Goal: Transaction & Acquisition: Book appointment/travel/reservation

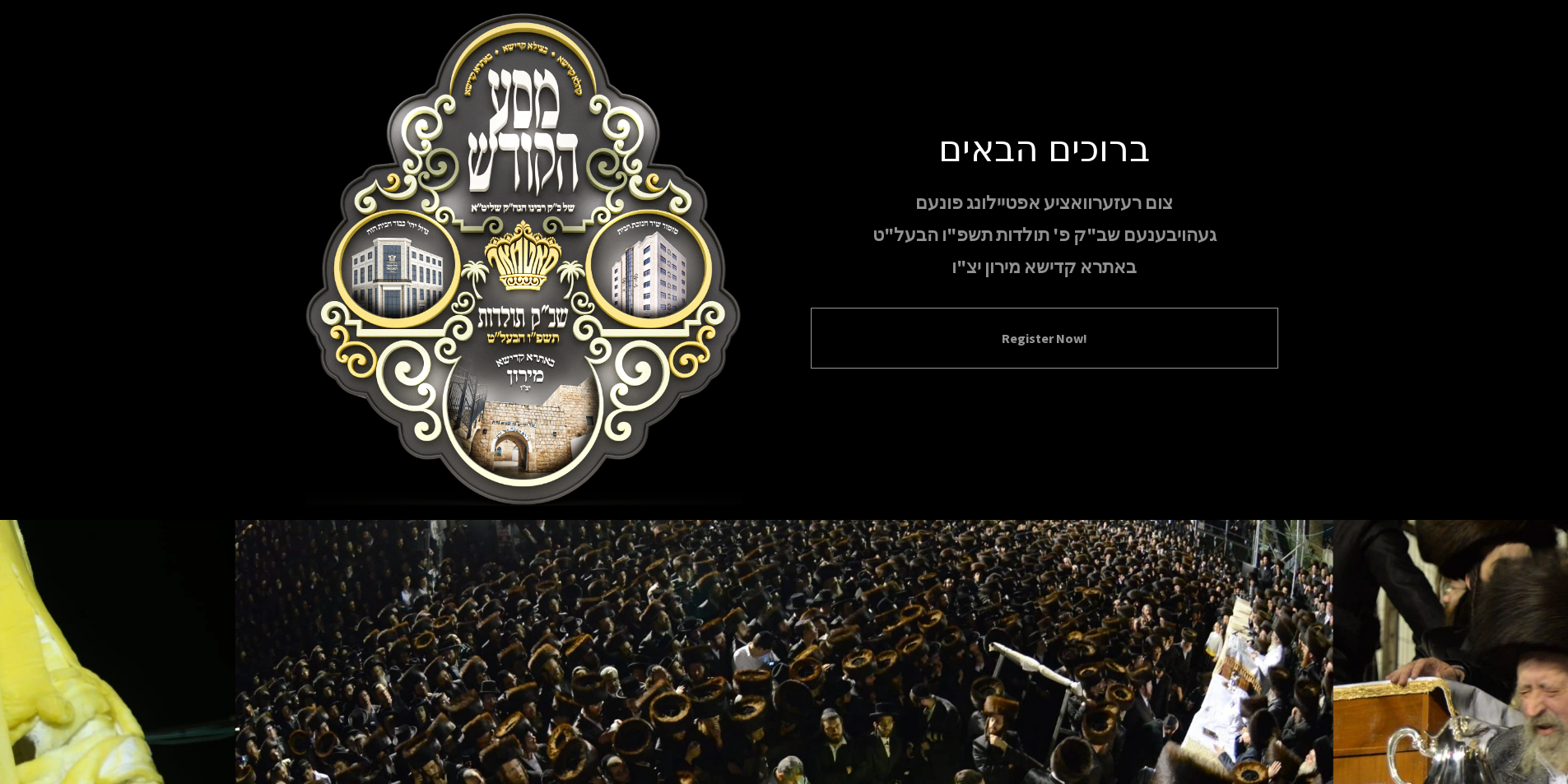
click at [1073, 335] on button "Register Now!" at bounding box center [1044, 338] width 426 height 20
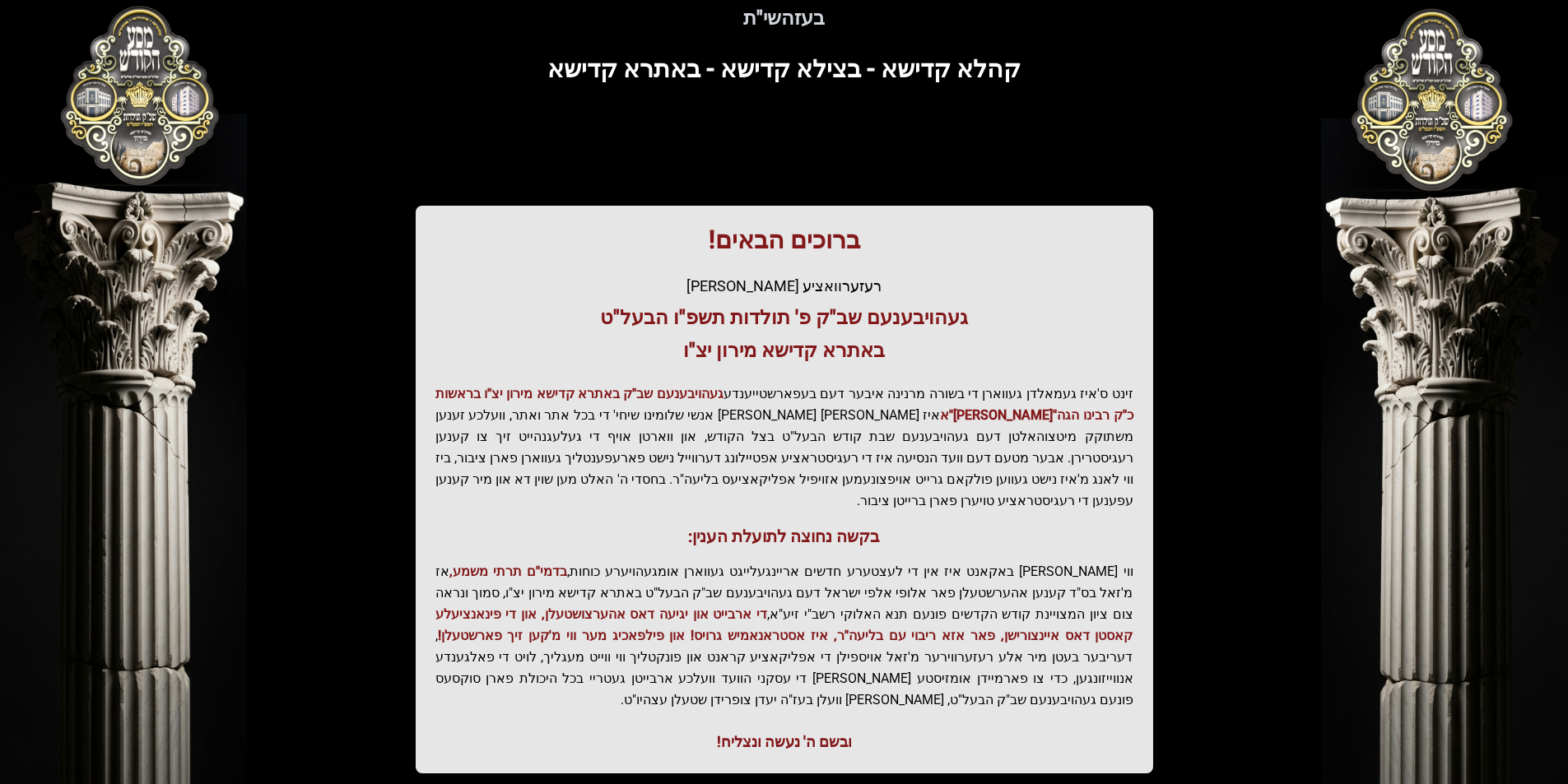
scroll to position [169, 0]
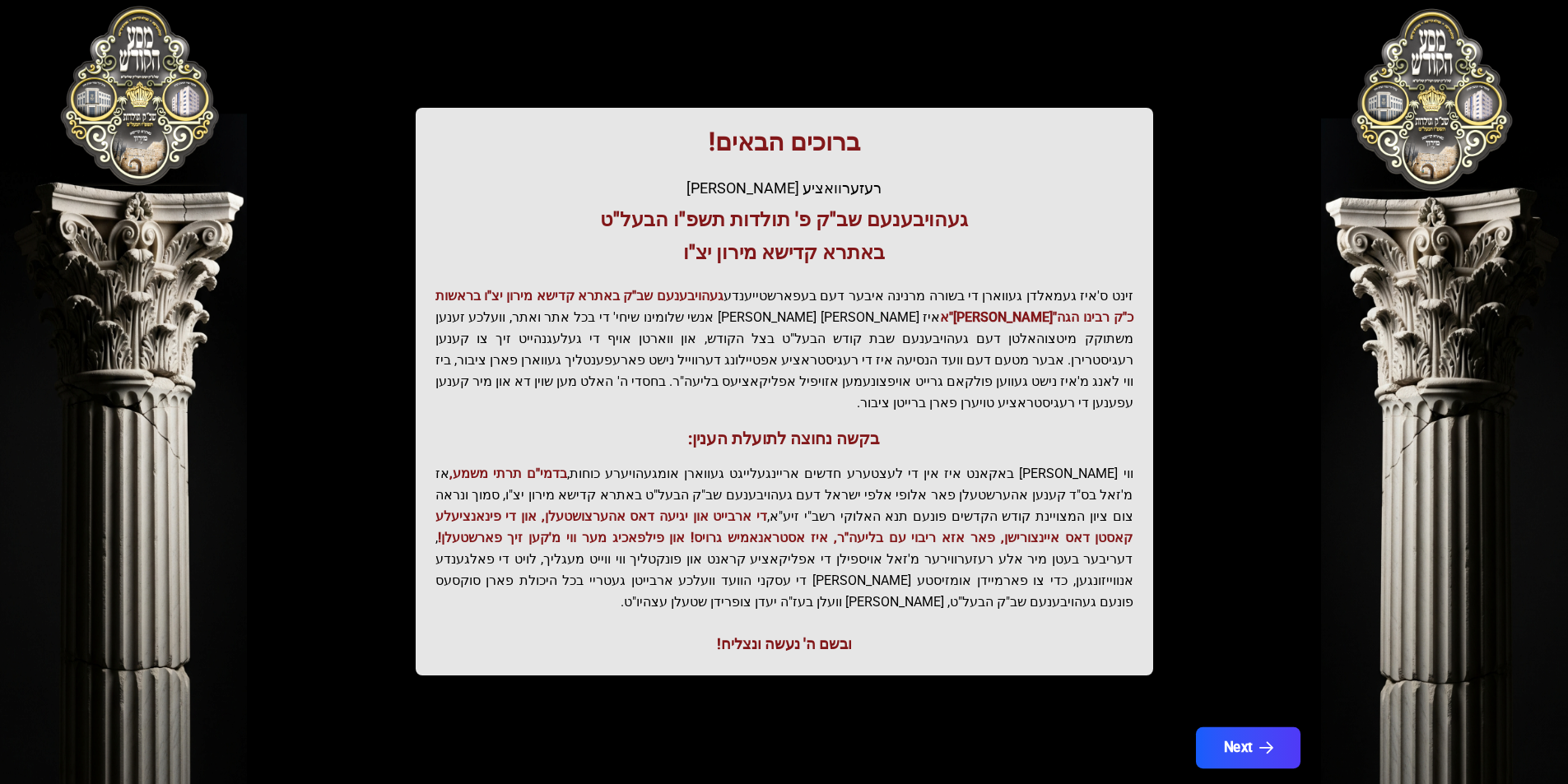
click at [1255, 728] on button "Next" at bounding box center [1247, 748] width 104 height 41
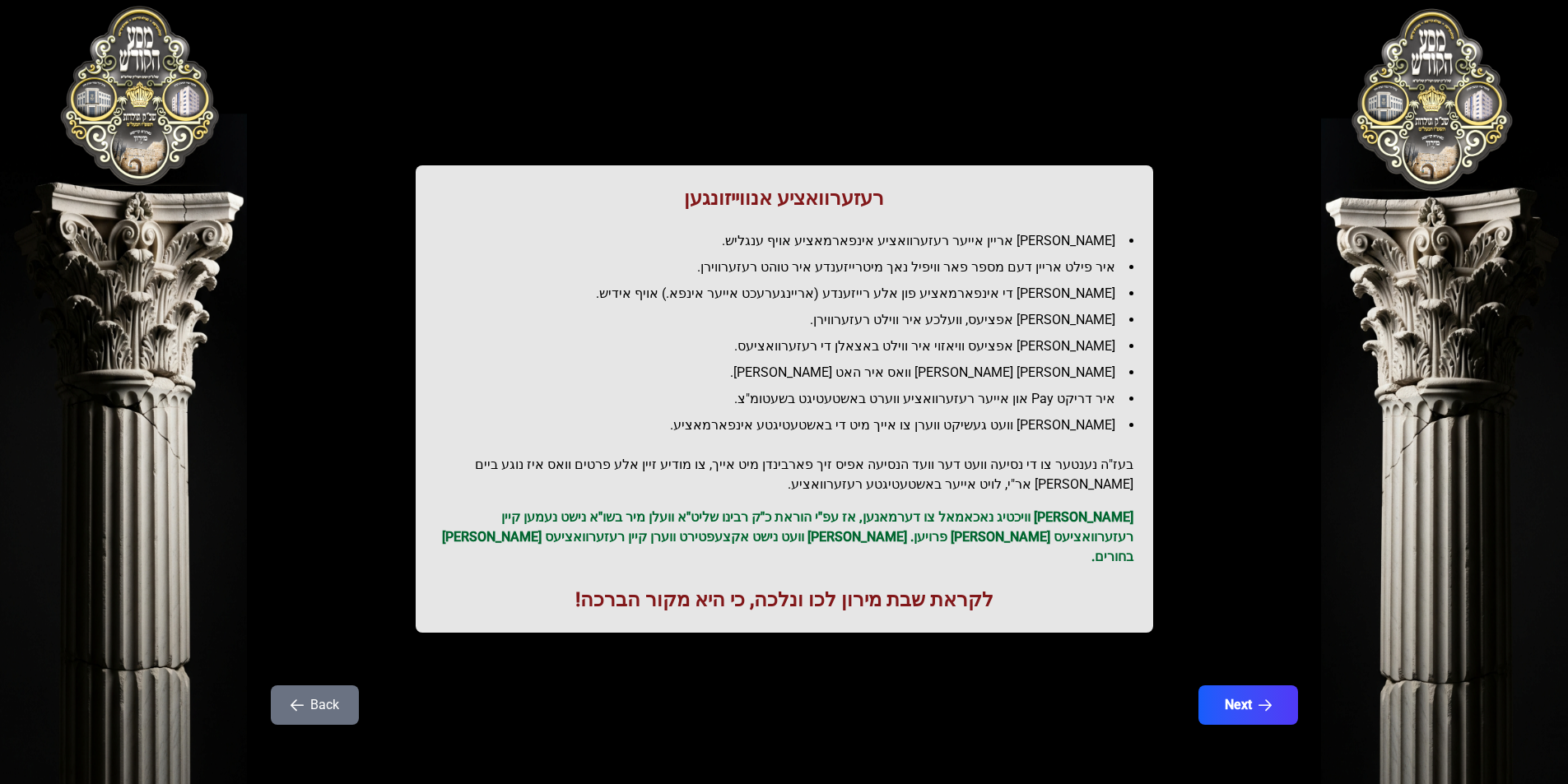
scroll to position [0, 0]
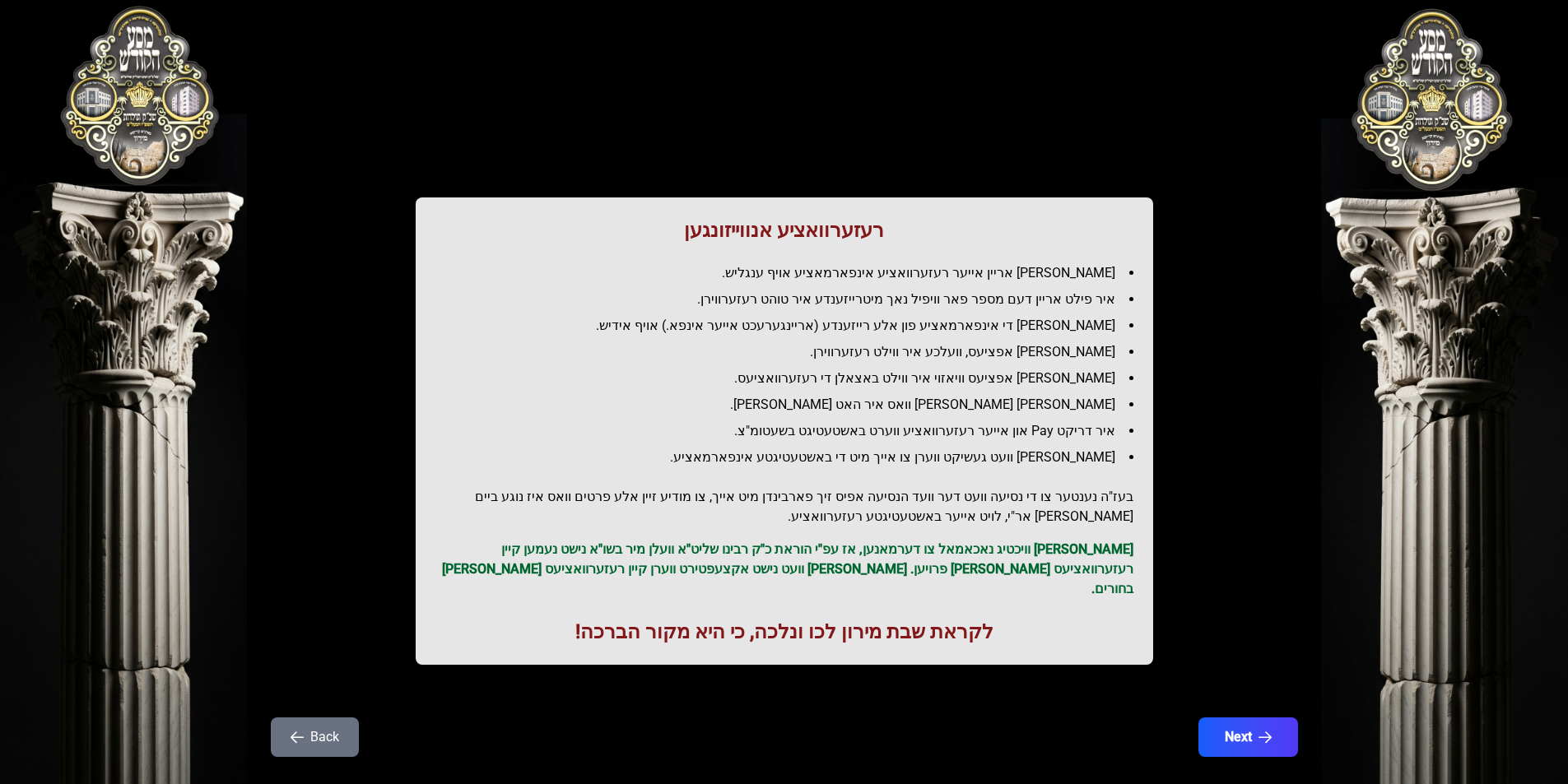
click at [1004, 545] on p "[PERSON_NAME] וויכטיג נאכאמאל צו דערמאנען, אז עפ"י הוראת כ"ק רבינו שליט"א וועלן…" at bounding box center [784, 569] width 697 height 59
click at [1002, 548] on p "[PERSON_NAME] וויכטיג נאכאמאל צו דערמאנען, אז עפ"י הוראת כ"ק רבינו שליט"א וועלן…" at bounding box center [784, 569] width 697 height 59
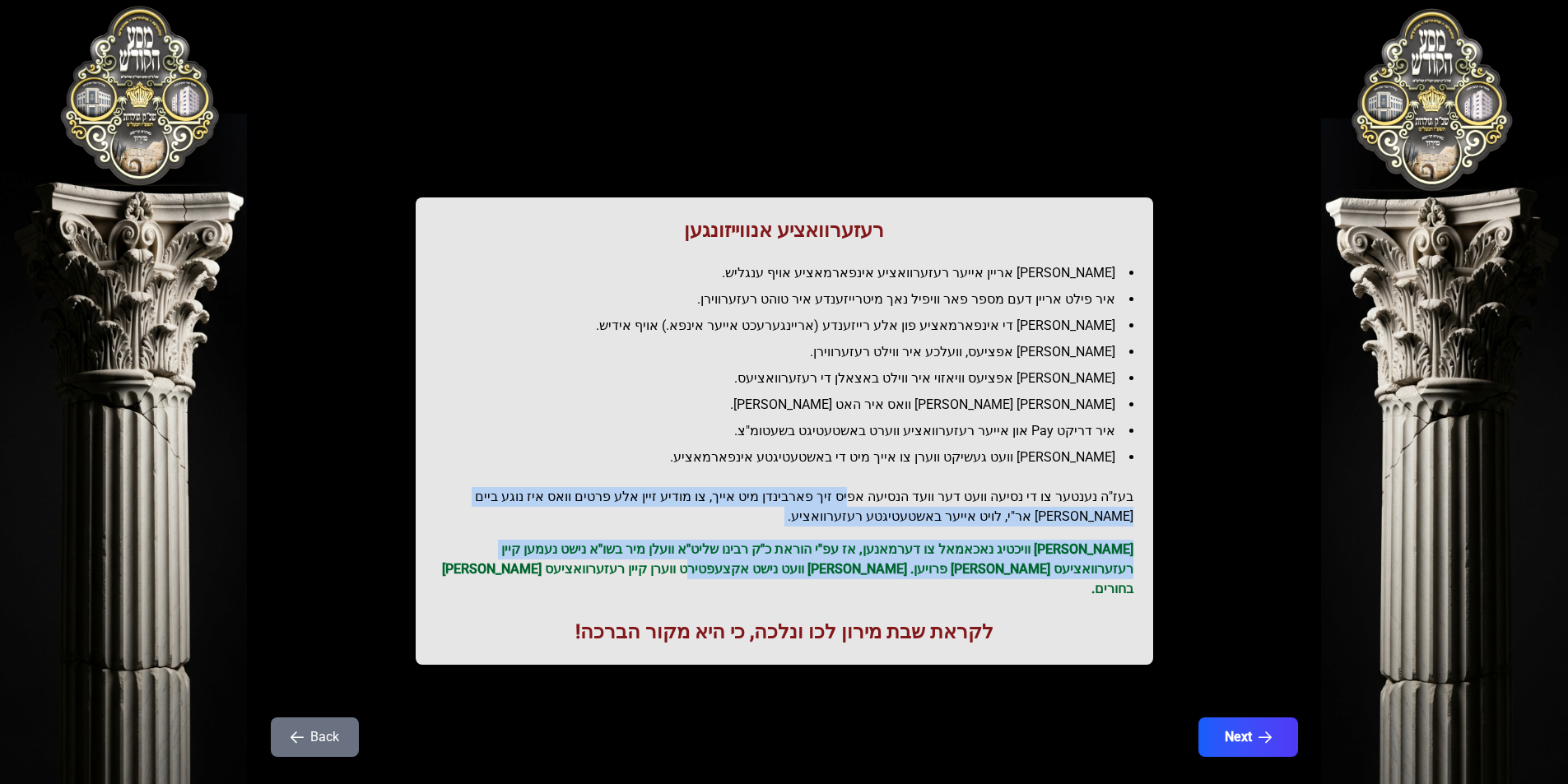
drag, startPoint x: 840, startPoint y: 561, endPoint x: 876, endPoint y: 429, distance: 136.8
click at [873, 487] on div "רעזערוואציע אנווייזונגען איר לייגט אריין אייער רעזערוואציע אינפארמאציע אויף ענג…" at bounding box center [784, 431] width 738 height 467
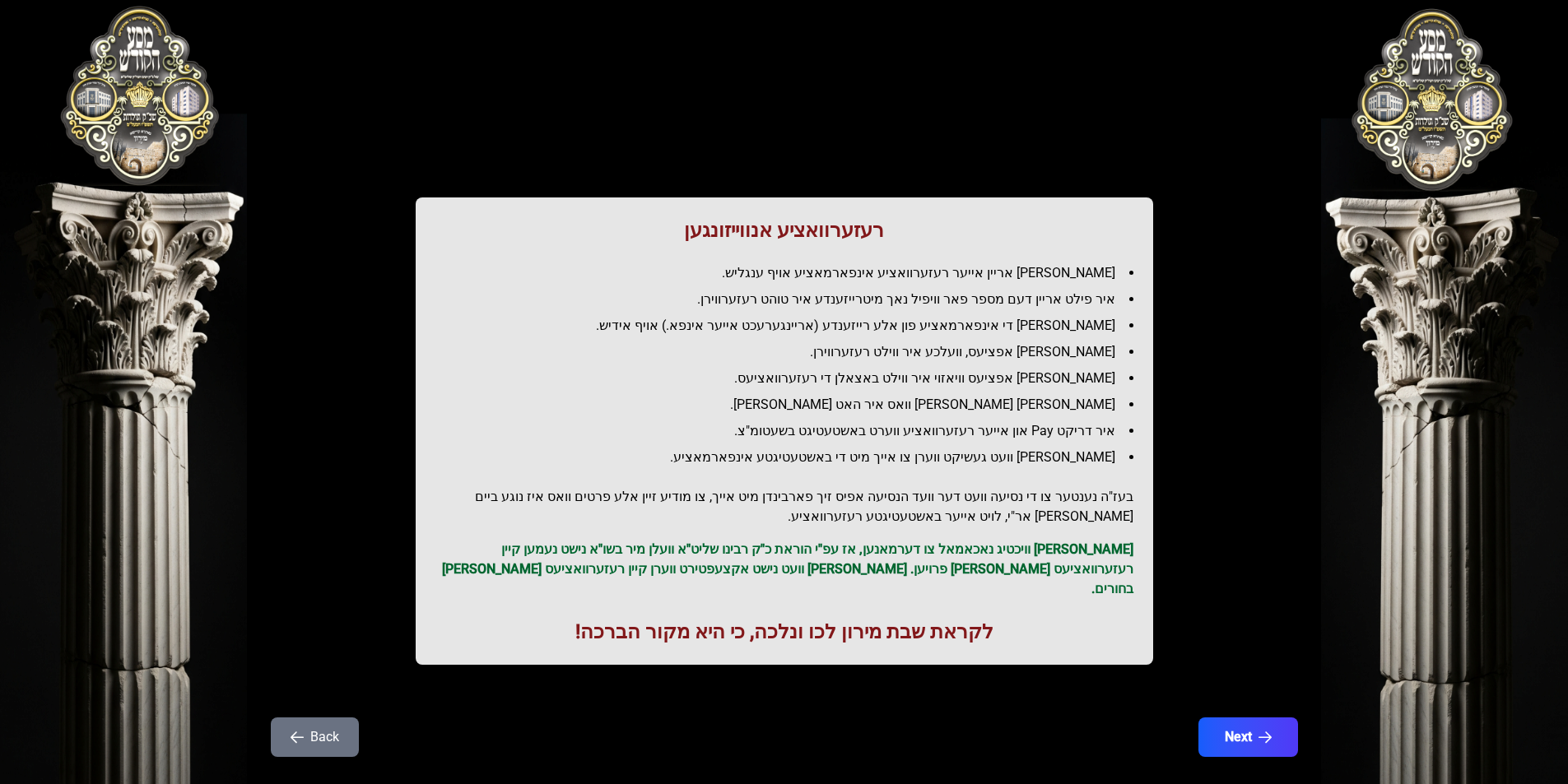
drag, startPoint x: 941, startPoint y: 589, endPoint x: 952, endPoint y: 584, distance: 12.1
click at [942, 590] on div "רעזערוואציע אנווייזונגען איר לייגט אריין אייער רעזערוואציע אינפארמאציע אויף ענג…" at bounding box center [784, 431] width 738 height 467
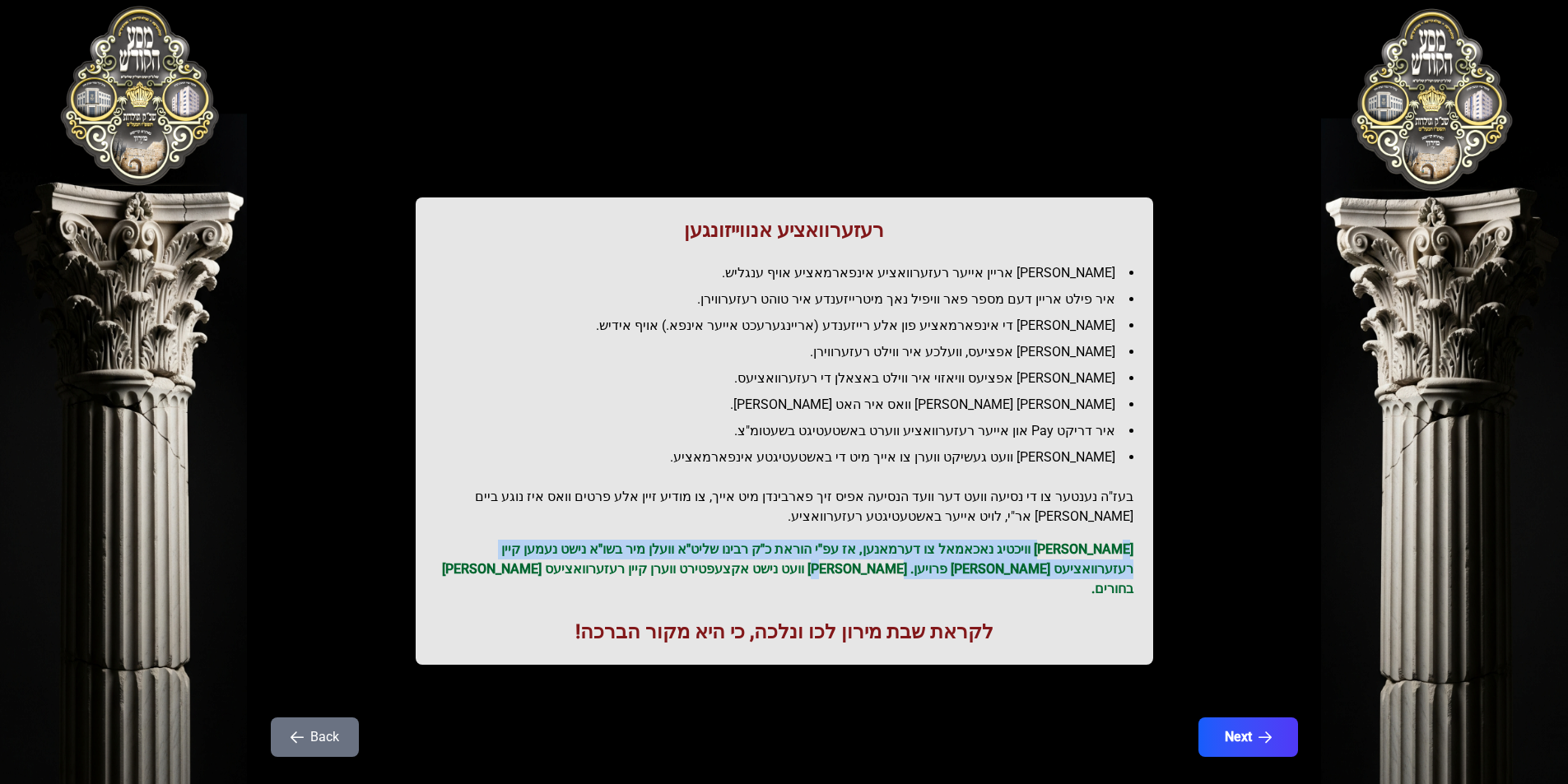
drag, startPoint x: 1079, startPoint y: 556, endPoint x: 983, endPoint y: 583, distance: 99.7
click at [994, 580] on div "רעזערוואציע אנווייזונגען איר לייגט אריין אייער רעזערוואציע אינפארמאציע אויף ענג…" at bounding box center [784, 431] width 738 height 467
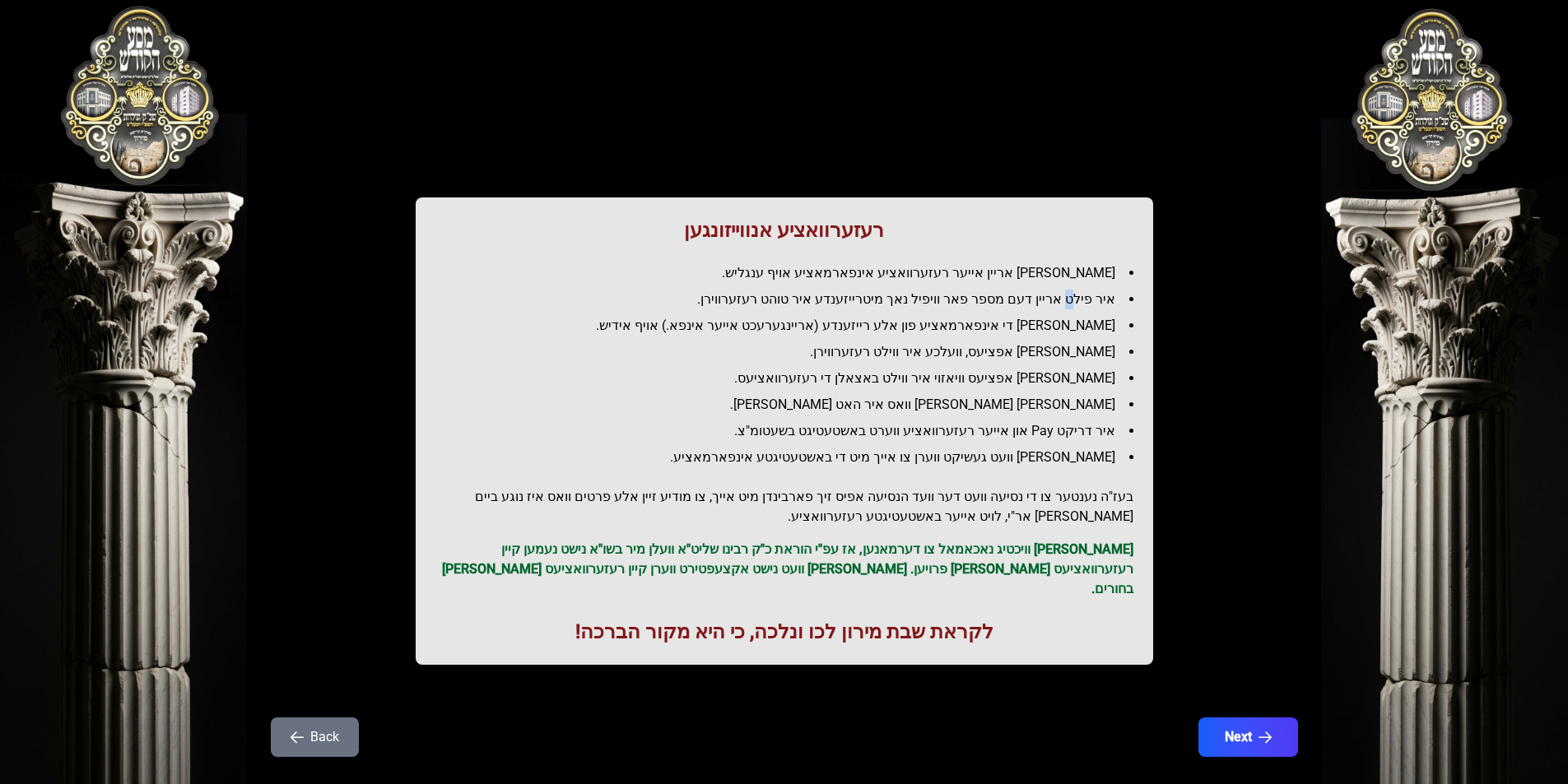
click at [1058, 306] on li "איר פילט אריין דעם מספר פאר וויפיל נאך מיטרייזענדע איר טוהט רעזערווירן." at bounding box center [791, 300] width 685 height 20
drag, startPoint x: 970, startPoint y: 305, endPoint x: 994, endPoint y: 297, distance: 25.3
click at [986, 299] on ul "[PERSON_NAME] אריין אייער רעזערוואציע אינפארמאציע אויף ענגליש. איר פילט אריין ד…" at bounding box center [784, 365] width 697 height 204
click at [1042, 301] on li "איר פילט אריין דעם מספר פאר וויפיל נאך מיטרייזענדע איר טוהט רעזערווירן." at bounding box center [791, 300] width 685 height 20
drag, startPoint x: 963, startPoint y: 294, endPoint x: 981, endPoint y: 290, distance: 18.4
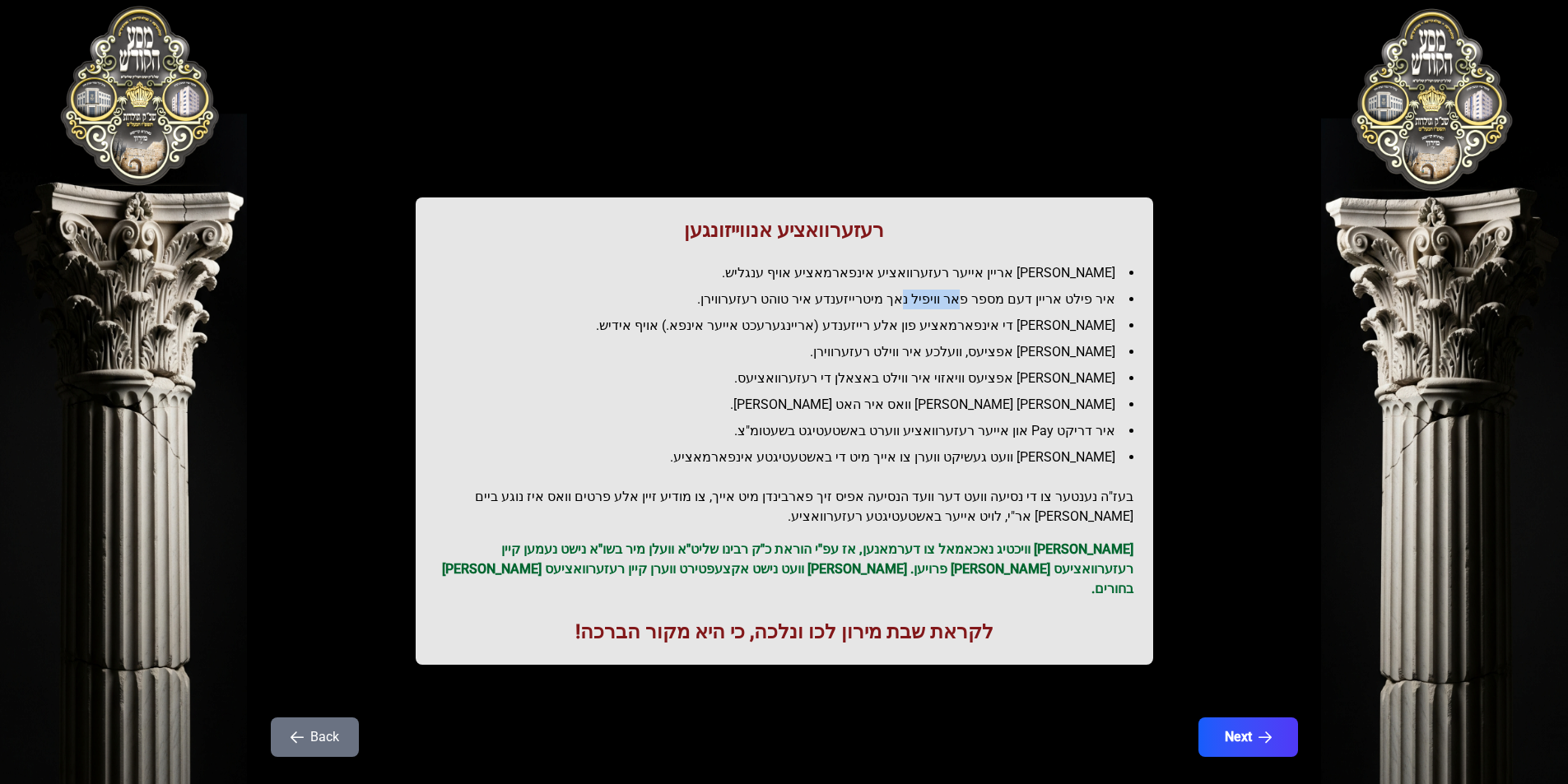
click at [981, 290] on li "איר פילט אריין דעם מספר פאר וויפיל נאך מיטרייזענדע איר טוהט רעזערווירן." at bounding box center [791, 300] width 685 height 20
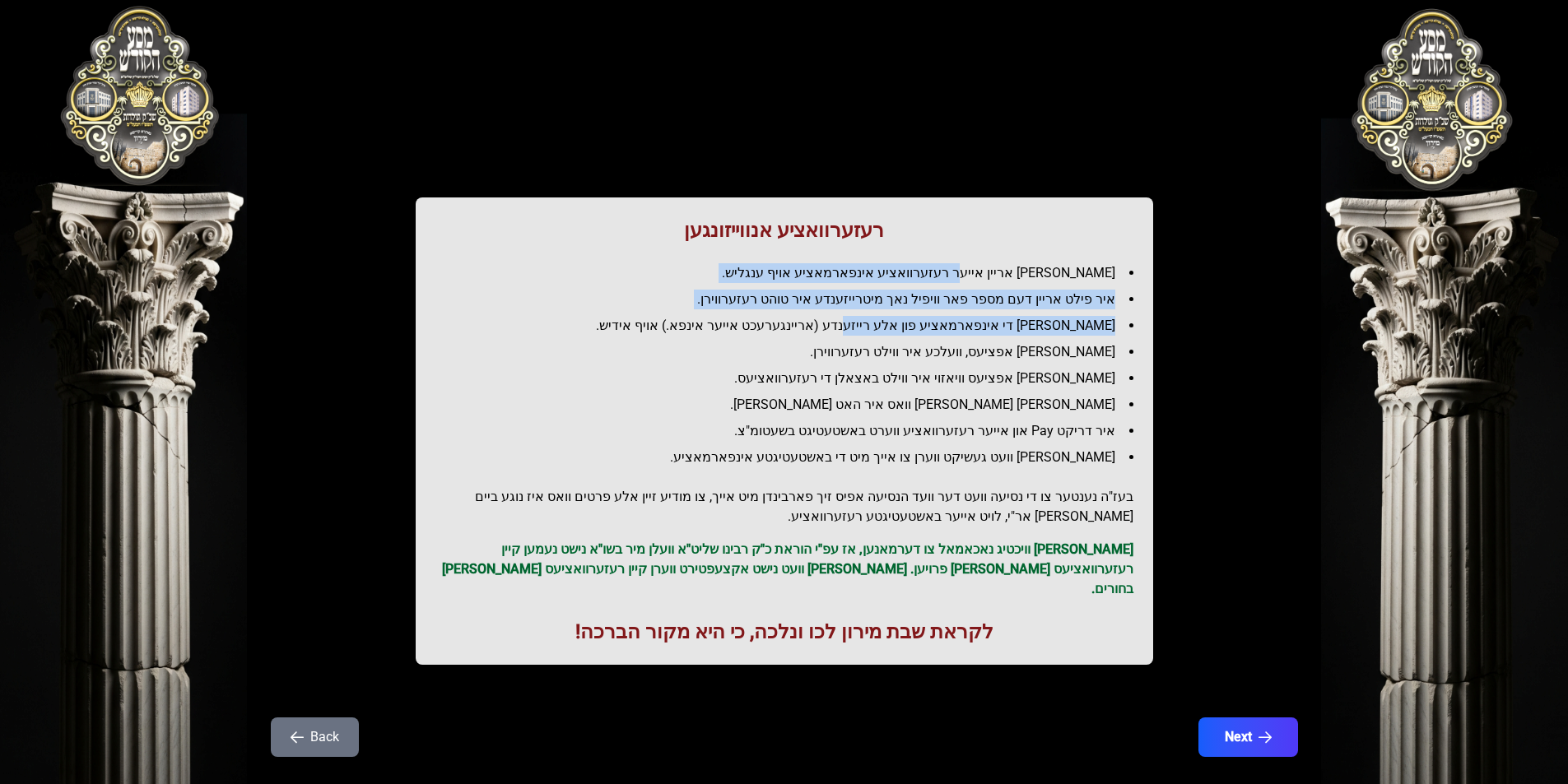
drag, startPoint x: 982, startPoint y: 283, endPoint x: 992, endPoint y: 282, distance: 10.0
click at [993, 281] on ul "[PERSON_NAME] אריין אייער רעזערוואציע אינפארמאציע אויף ענגליש. איר פילט אריין ד…" at bounding box center [784, 365] width 697 height 204
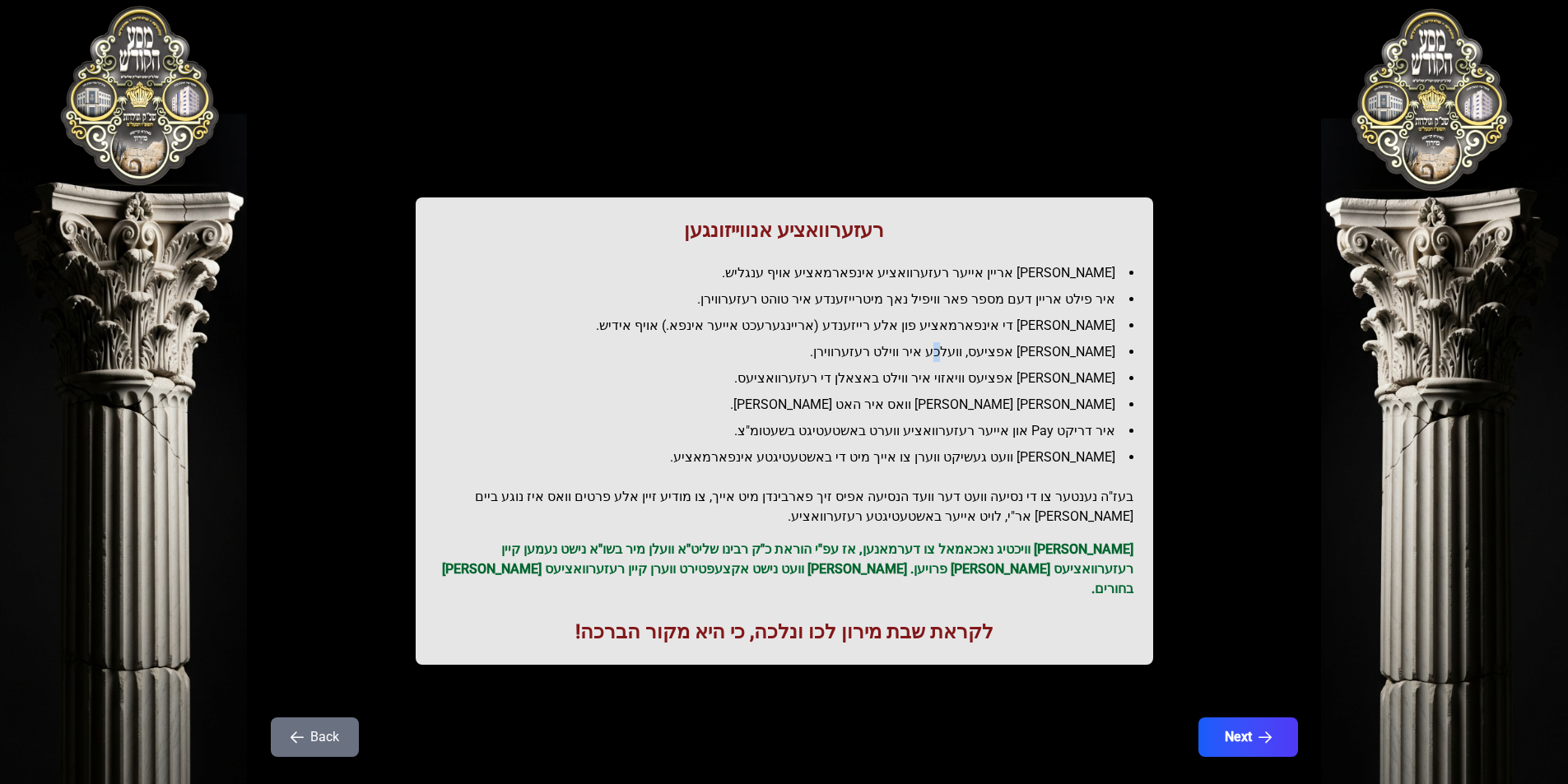
drag, startPoint x: 982, startPoint y: 351, endPoint x: 786, endPoint y: 409, distance: 204.4
click at [994, 347] on li "[PERSON_NAME] אפציעס, וועלכע איר ווילט רעזערווירן." at bounding box center [791, 352] width 685 height 20
drag, startPoint x: 851, startPoint y: 351, endPoint x: 919, endPoint y: 339, distance: 69.1
click at [918, 339] on ul "[PERSON_NAME] אריין אייער רעזערוואציע אינפארמאציע אויף ענגליש. איר פילט אריין ד…" at bounding box center [784, 365] width 697 height 204
drag, startPoint x: 1092, startPoint y: 353, endPoint x: 1025, endPoint y: 375, distance: 70.5
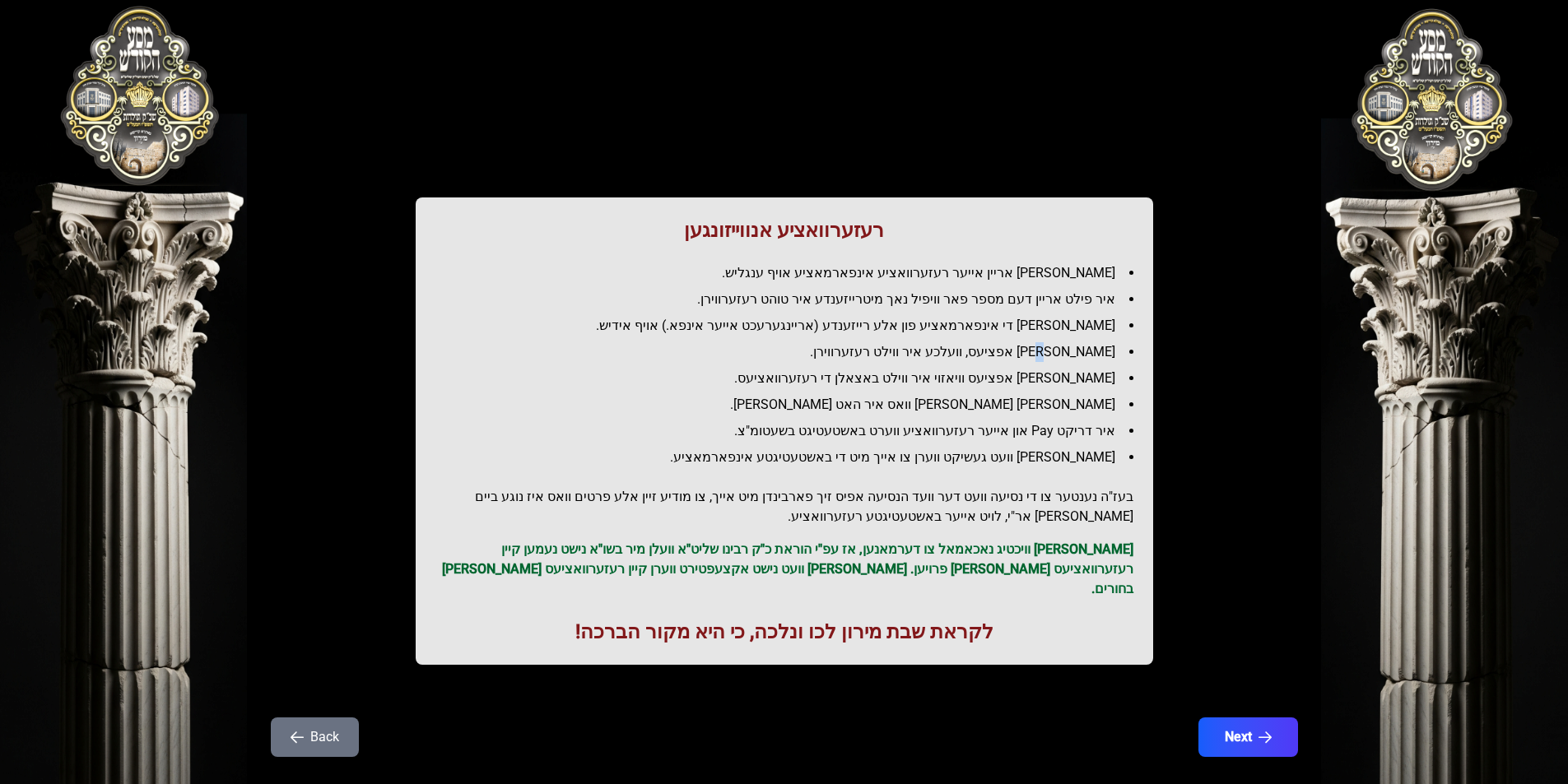
click at [1085, 356] on ul "[PERSON_NAME] אריין אייער רעזערוואציע אינפארמאציע אויף ענגליש. איר פילט אריין ד…" at bounding box center [784, 365] width 697 height 204
drag, startPoint x: 1018, startPoint y: 378, endPoint x: 1003, endPoint y: 388, distance: 18.0
click at [1018, 380] on li "[PERSON_NAME] אפציעס וויאזוי איר ווילט באצאלן די רעזערוואציעס." at bounding box center [791, 378] width 685 height 20
click at [1250, 717] on button "Next" at bounding box center [1247, 738] width 104 height 41
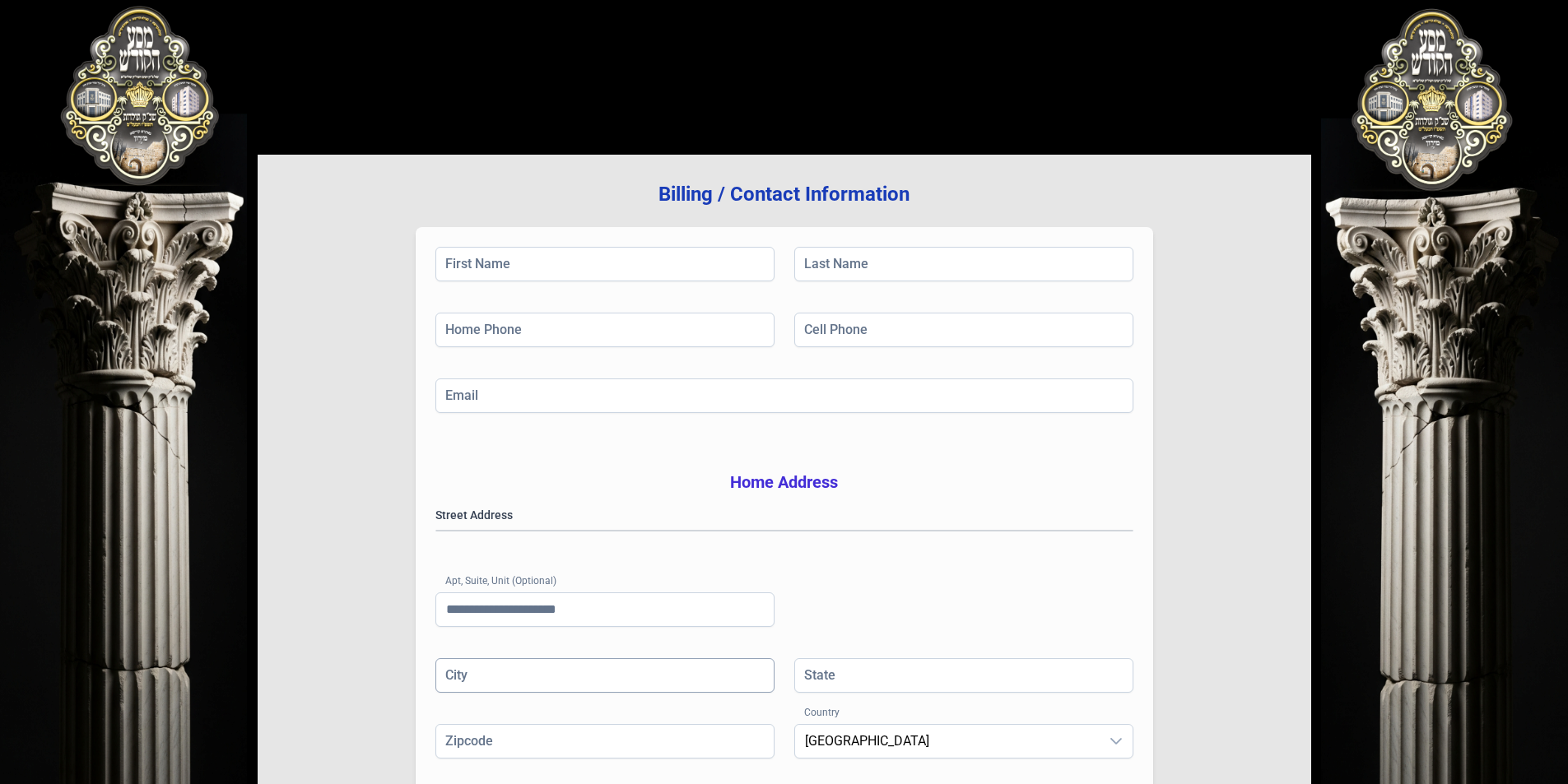
scroll to position [235, 0]
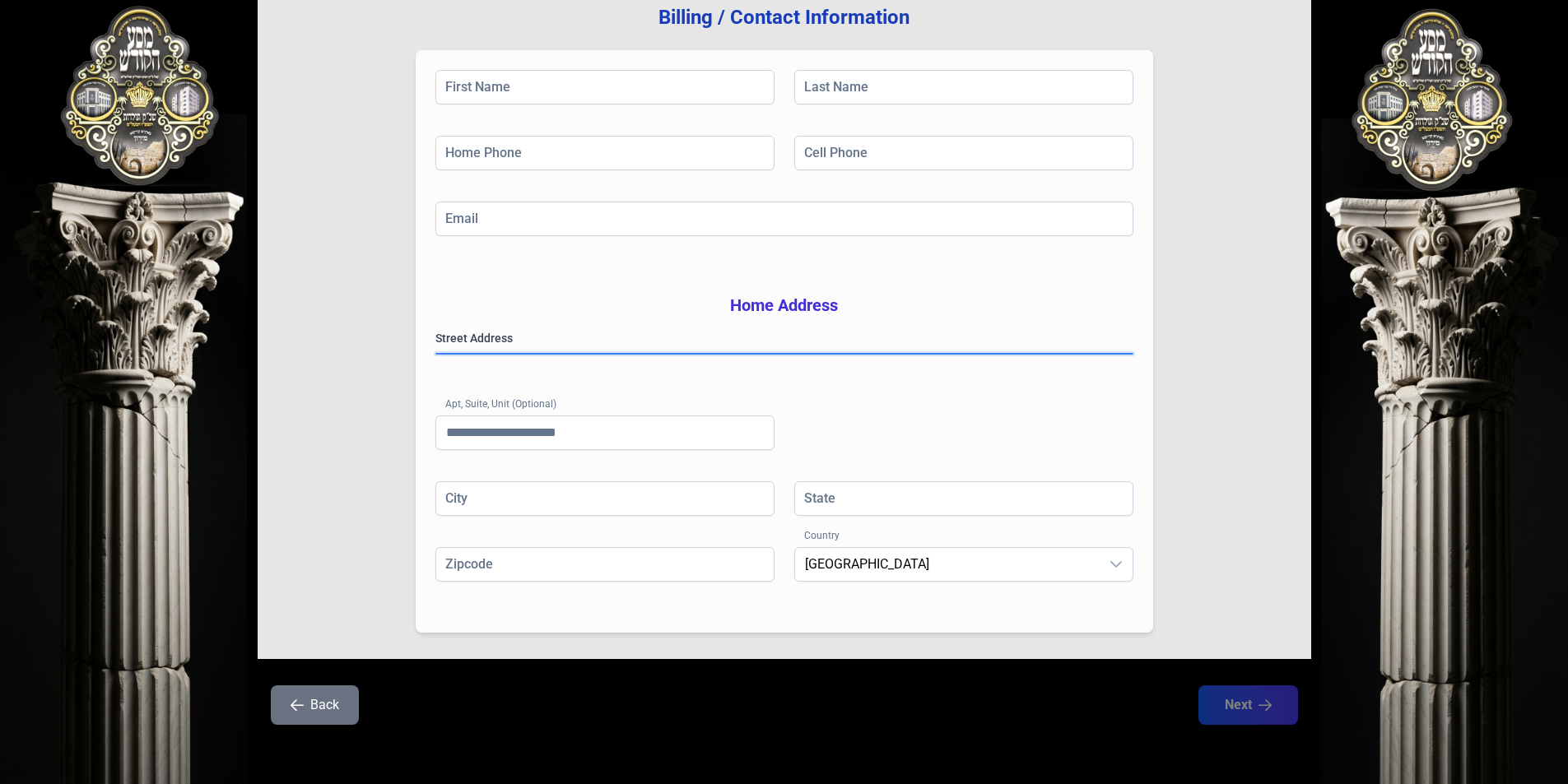
click at [436, 354] on gmp-place-autocomplete at bounding box center [436, 354] width 0 height 0
click at [779, 293] on h3 "Home Address" at bounding box center [784, 305] width 697 height 23
click at [785, 293] on h3 "Home Address" at bounding box center [784, 305] width 697 height 23
click at [667, 433] on input "Apt, Suite, Unit (Optional)" at bounding box center [605, 433] width 339 height 35
click at [436, 354] on gmp-place-autocomplete at bounding box center [436, 354] width 0 height 0
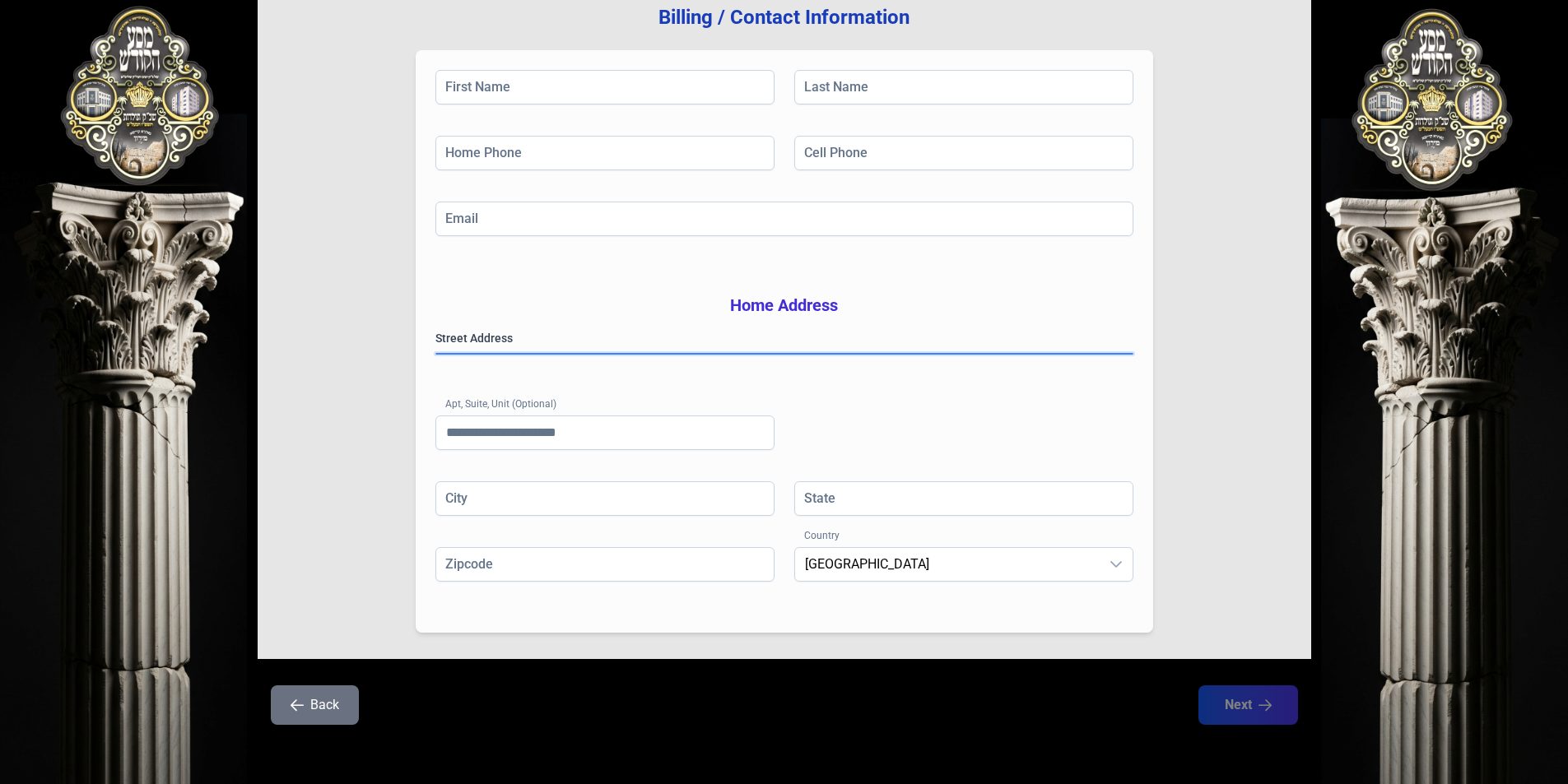
click at [436, 354] on gmp-place-autocomplete at bounding box center [436, 354] width 0 height 0
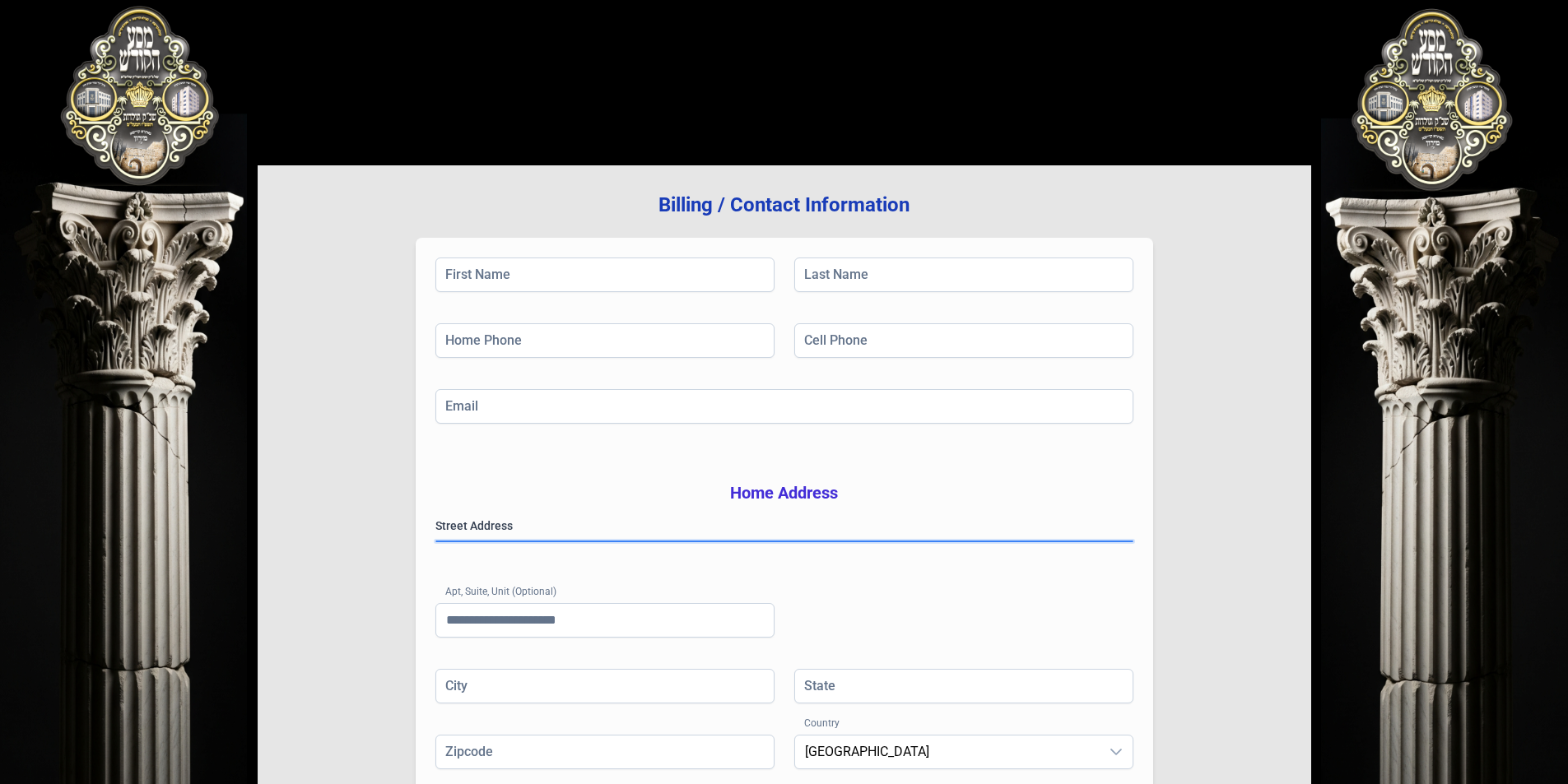
scroll to position [0, 0]
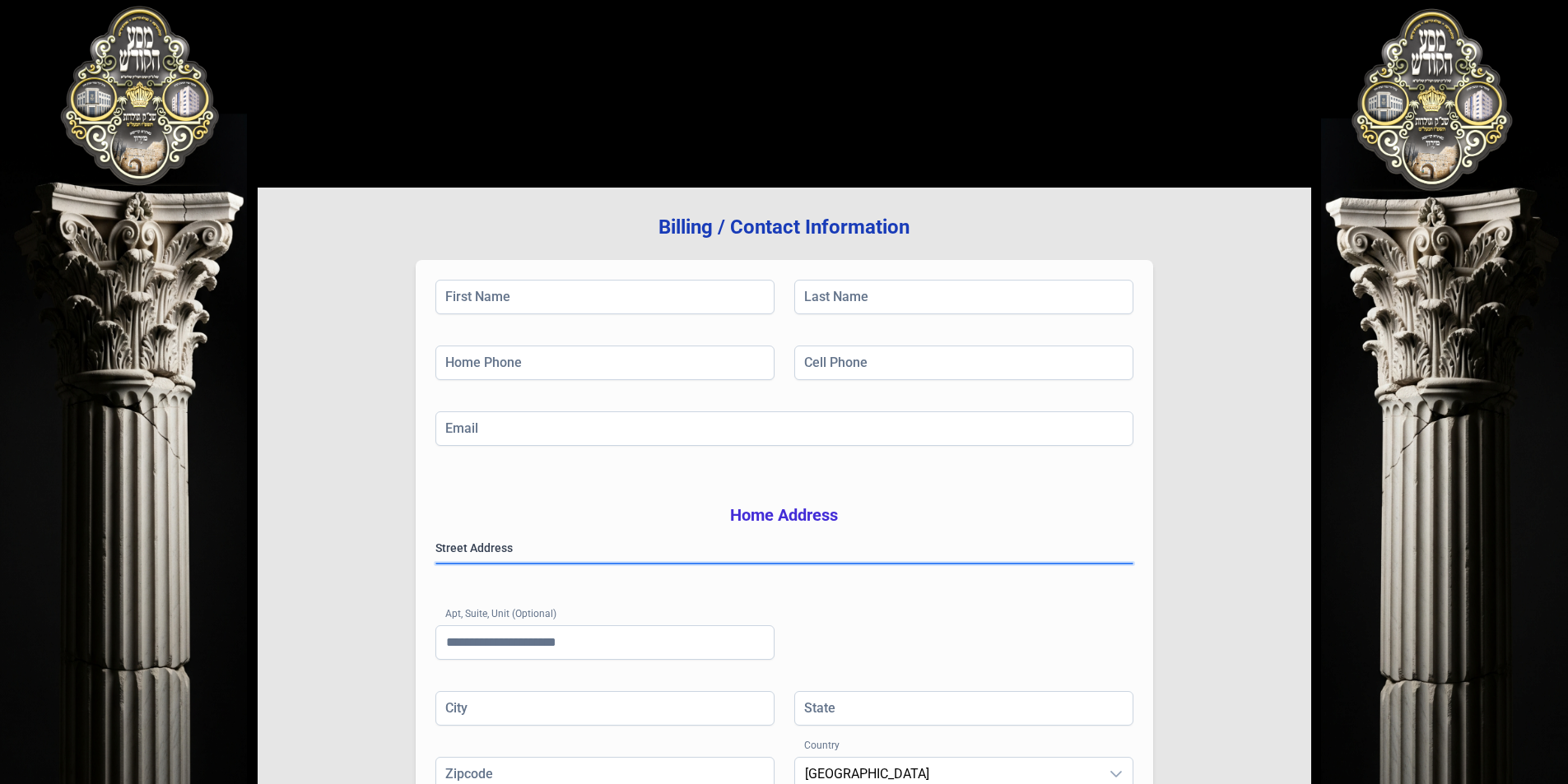
click at [436, 564] on gmp-place-autocomplete at bounding box center [436, 564] width 0 height 0
